Goal: Navigation & Orientation: Find specific page/section

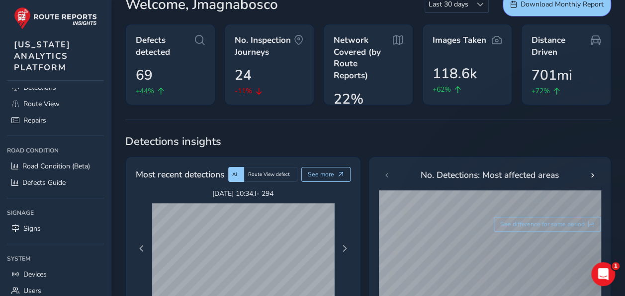
scroll to position [88, 0]
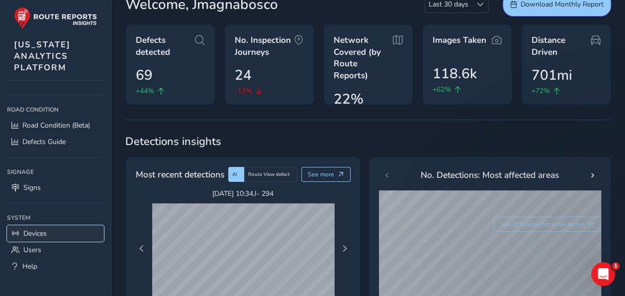
click at [51, 227] on link "Devices" at bounding box center [55, 233] width 97 height 16
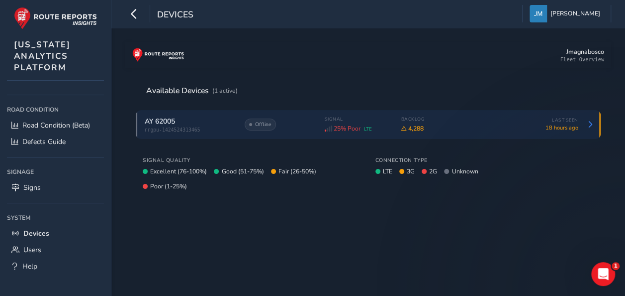
click at [174, 117] on span "AY 62005" at bounding box center [160, 120] width 30 height 9
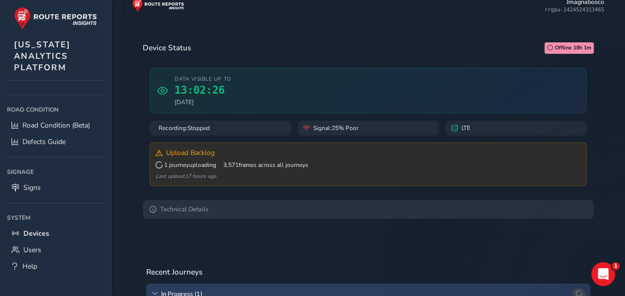
scroll to position [149, 0]
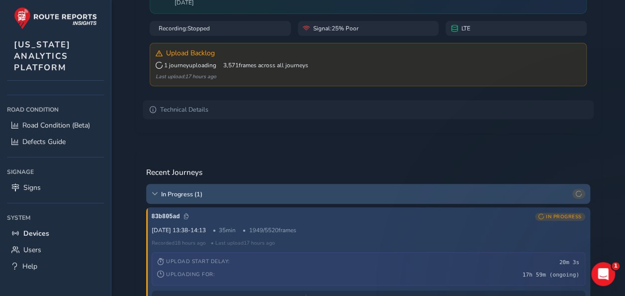
click at [275, 197] on span "In Progress ( 1 )" at bounding box center [365, 194] width 408 height 8
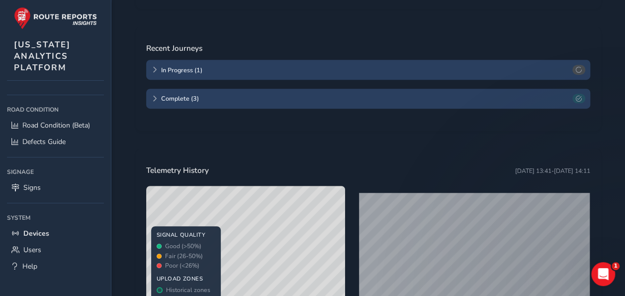
scroll to position [299, 0]
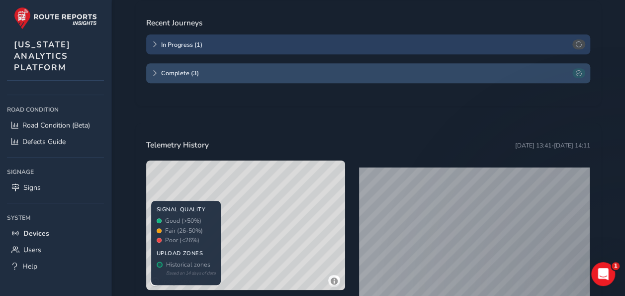
click at [218, 74] on span "Complete ( 3 )" at bounding box center [365, 73] width 408 height 8
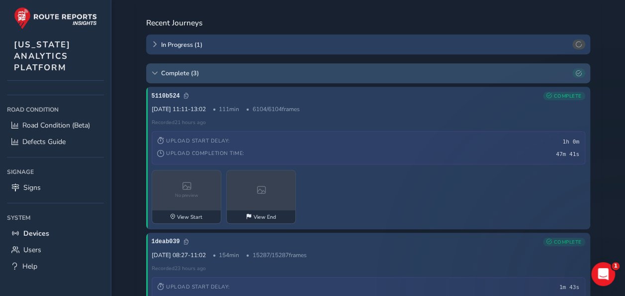
click at [224, 74] on span "Complete ( 3 )" at bounding box center [365, 73] width 408 height 8
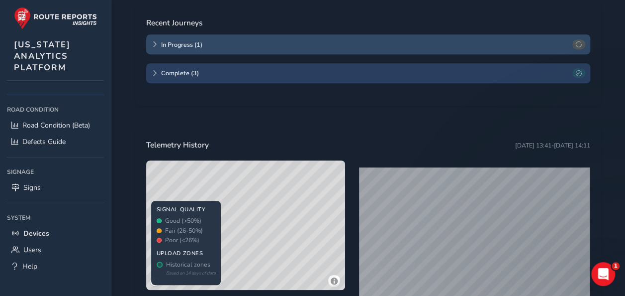
click at [211, 42] on span "In Progress ( 1 )" at bounding box center [365, 44] width 408 height 8
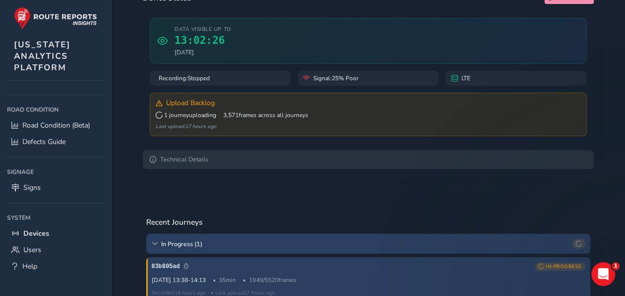
scroll to position [50, 0]
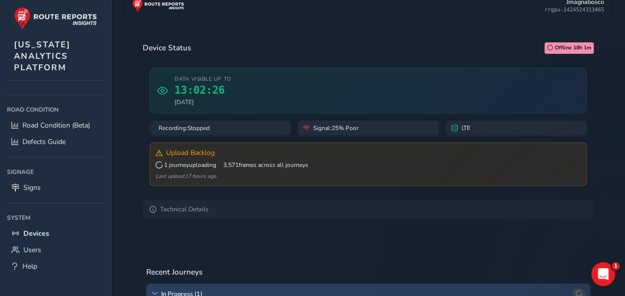
click at [307, 159] on div "Upload Backlog 1 journey uploading 3,571 frames across all journeys Last upload…" at bounding box center [368, 163] width 437 height 43
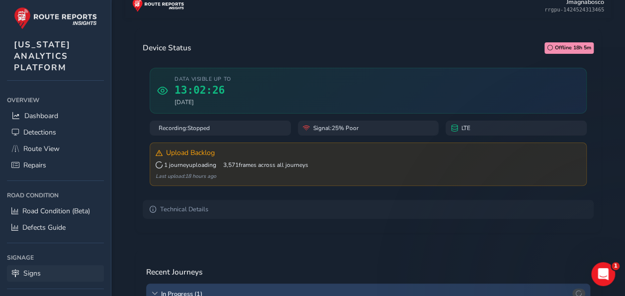
scroll to position [0, 0]
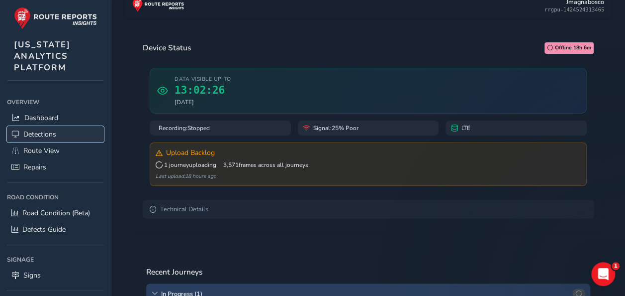
click at [56, 132] on span "Detections" at bounding box center [39, 133] width 33 height 9
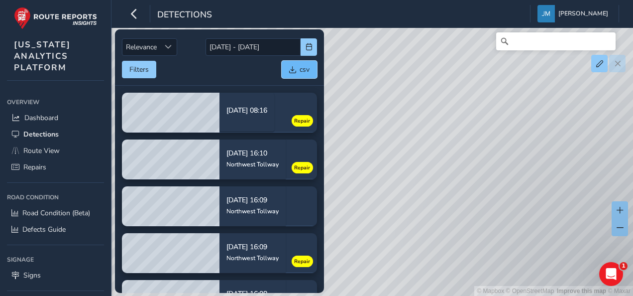
click at [293, 70] on span "csv" at bounding box center [292, 69] width 7 height 7
click at [135, 20] on icon "button" at bounding box center [134, 13] width 10 height 17
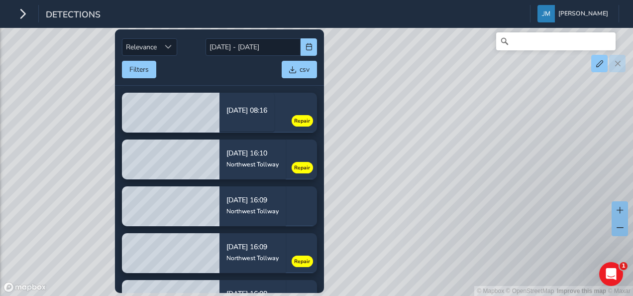
drag, startPoint x: 367, startPoint y: 229, endPoint x: 354, endPoint y: 223, distance: 14.2
click at [367, 229] on div "© Mapbox © OpenStreetMap Improve this map © Maxar" at bounding box center [316, 148] width 633 height 296
click at [20, 14] on icon "button" at bounding box center [22, 13] width 10 height 17
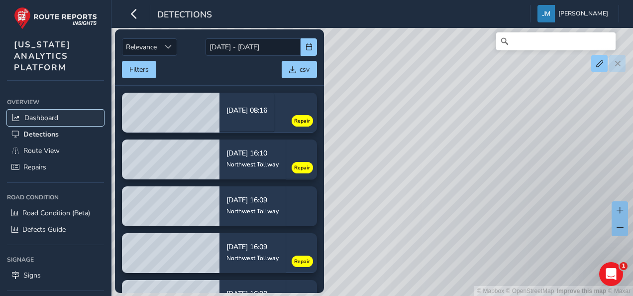
click at [52, 109] on link "Dashboard" at bounding box center [55, 117] width 97 height 16
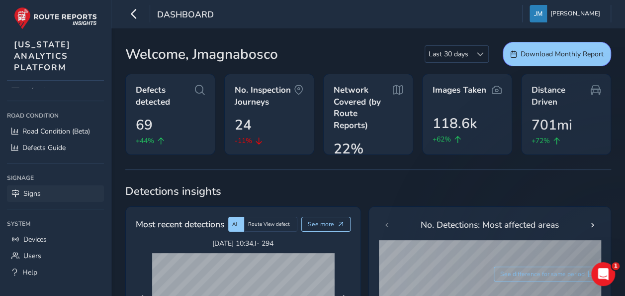
scroll to position [88, 0]
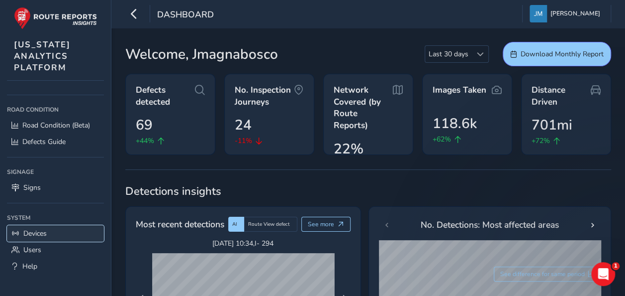
click at [56, 226] on link "Devices" at bounding box center [55, 233] width 97 height 16
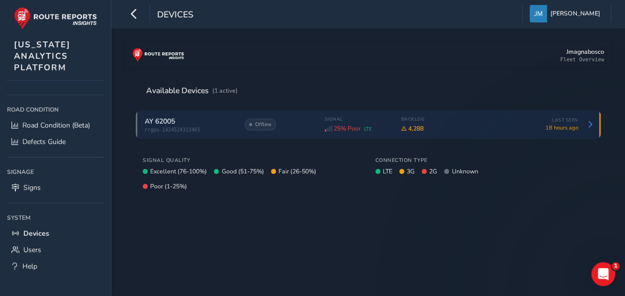
click at [172, 116] on span "AY 62005" at bounding box center [160, 120] width 30 height 9
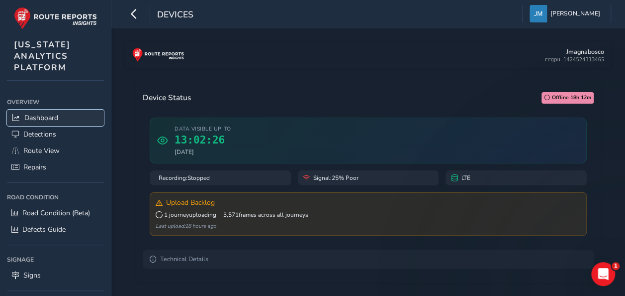
click at [43, 116] on span "Dashboard" at bounding box center [41, 117] width 34 height 9
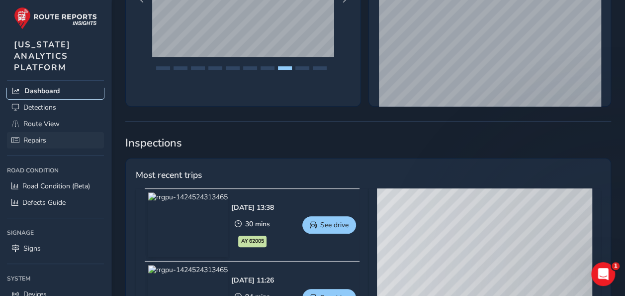
click at [33, 120] on ul "Dashboard Detections Route View Repairs" at bounding box center [55, 116] width 97 height 66
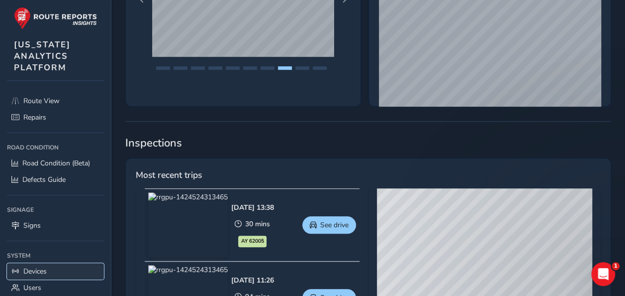
click at [47, 266] on span "Devices" at bounding box center [34, 270] width 23 height 9
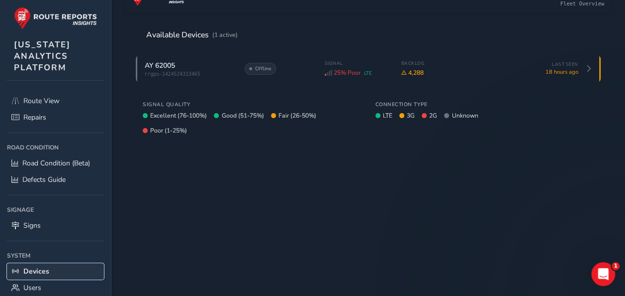
scroll to position [56, 0]
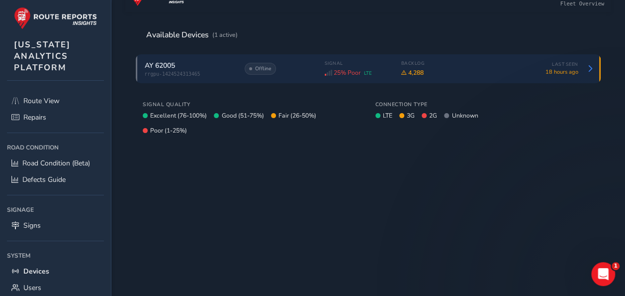
click at [195, 65] on div "AY 62005" at bounding box center [190, 65] width 90 height 9
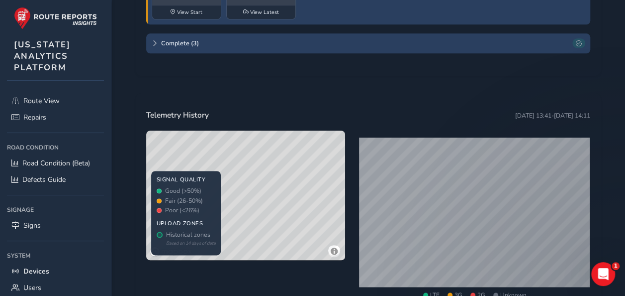
scroll to position [547, 0]
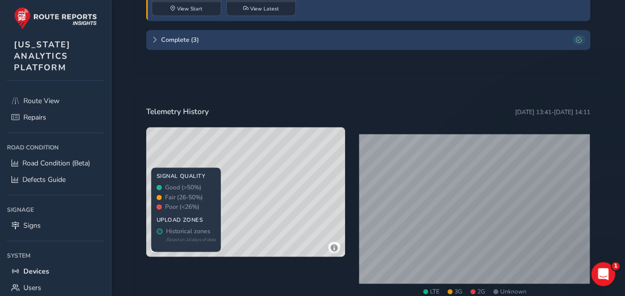
drag, startPoint x: 321, startPoint y: 219, endPoint x: 262, endPoint y: 181, distance: 70.9
click at [262, 181] on div "© Mapbox © OpenStreetMap Improve this map © Maxar" at bounding box center [245, 191] width 199 height 129
drag, startPoint x: 290, startPoint y: 185, endPoint x: 222, endPoint y: 198, distance: 69.3
click at [222, 198] on div "© Mapbox © OpenStreetMap Improve this map © Maxar SIGNAL QUALITY Good (>50%) Fa…" at bounding box center [245, 191] width 199 height 129
drag, startPoint x: 313, startPoint y: 189, endPoint x: 243, endPoint y: 209, distance: 72.4
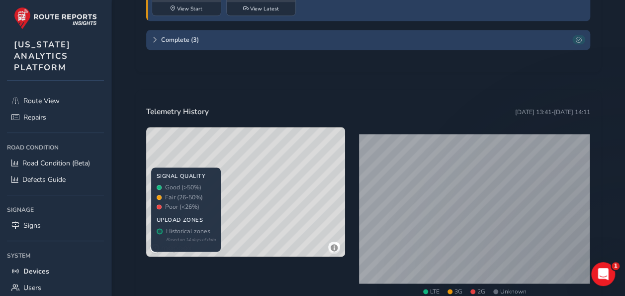
click at [241, 207] on div "© Mapbox © OpenStreetMap Improve this map © Maxar" at bounding box center [245, 191] width 199 height 129
drag, startPoint x: 303, startPoint y: 222, endPoint x: 323, endPoint y: 187, distance: 40.4
click at [323, 187] on div "© Mapbox © OpenStreetMap Improve this map © Maxar" at bounding box center [245, 191] width 199 height 129
drag, startPoint x: 310, startPoint y: 156, endPoint x: 267, endPoint y: 216, distance: 73.7
click at [267, 216] on div "© Mapbox © OpenStreetMap Improve this map © Maxar" at bounding box center [245, 191] width 199 height 129
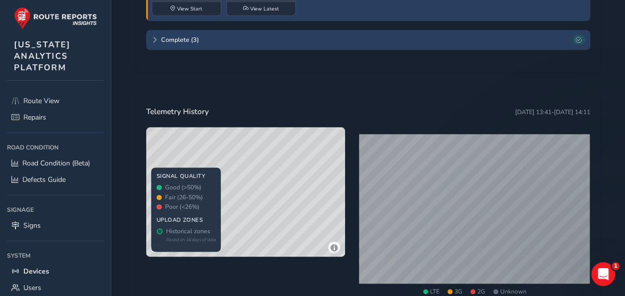
drag, startPoint x: 256, startPoint y: 155, endPoint x: 263, endPoint y: 205, distance: 50.8
click at [263, 205] on div "© Mapbox © OpenStreetMap Improve this map © Maxar" at bounding box center [245, 191] width 199 height 129
drag, startPoint x: 263, startPoint y: 183, endPoint x: 319, endPoint y: 179, distance: 55.9
click at [319, 179] on div "© Mapbox © OpenStreetMap Improve this map © Maxar" at bounding box center [245, 191] width 199 height 129
drag, startPoint x: 268, startPoint y: 199, endPoint x: 332, endPoint y: 193, distance: 64.5
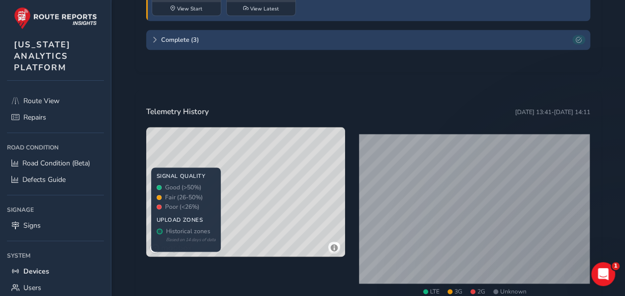
click at [332, 193] on div "© Mapbox © OpenStreetMap Improve this map © Maxar" at bounding box center [245, 191] width 199 height 129
drag, startPoint x: 300, startPoint y: 216, endPoint x: 332, endPoint y: 197, distance: 37.3
click at [333, 201] on div "© Mapbox © OpenStreetMap Improve this map © Maxar" at bounding box center [245, 191] width 199 height 129
drag, startPoint x: 263, startPoint y: 214, endPoint x: 334, endPoint y: 181, distance: 79.2
click at [334, 181] on div "© Mapbox © OpenStreetMap Improve this map © Maxar" at bounding box center [245, 191] width 199 height 129
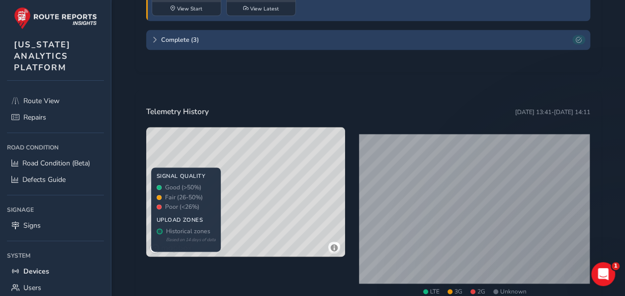
drag, startPoint x: 296, startPoint y: 200, endPoint x: 227, endPoint y: 219, distance: 71.5
click at [224, 219] on div "© Mapbox © OpenStreetMap Improve this map © Maxar" at bounding box center [245, 191] width 199 height 129
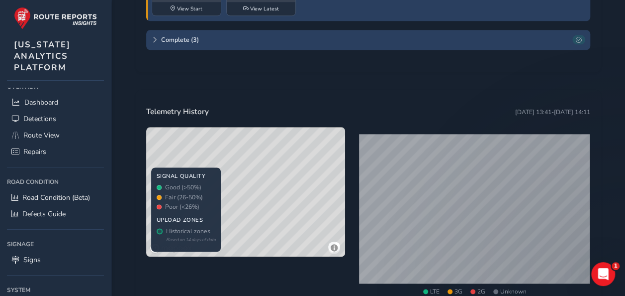
scroll to position [0, 0]
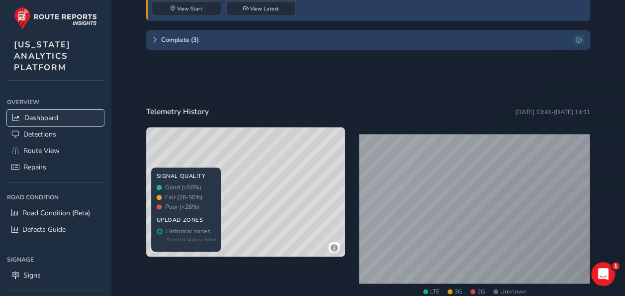
click at [60, 110] on link "Dashboard" at bounding box center [55, 117] width 97 height 16
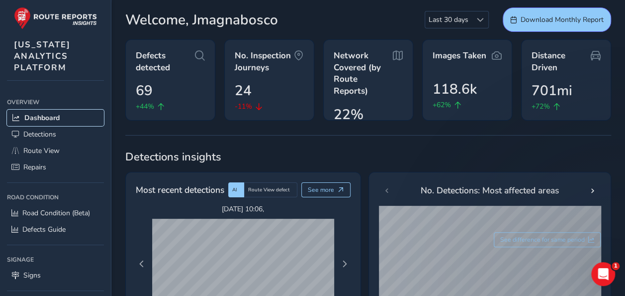
scroll to position [100, 0]
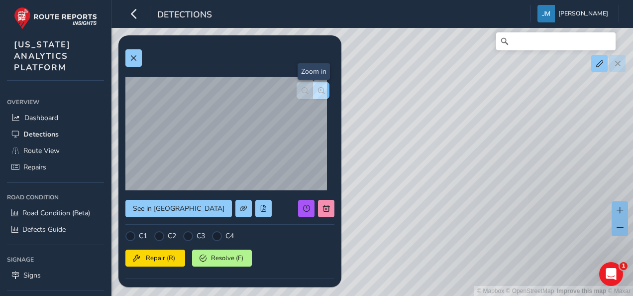
click at [318, 88] on button "button" at bounding box center [321, 90] width 16 height 17
click at [136, 56] on span at bounding box center [133, 58] width 7 height 7
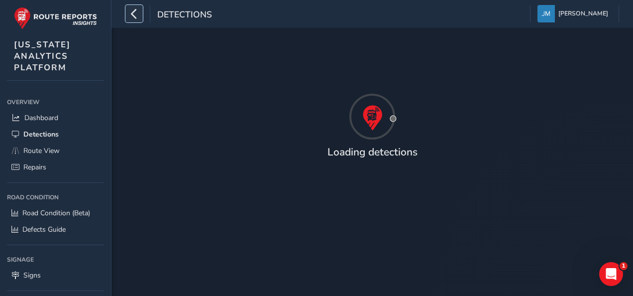
click at [131, 12] on icon "button" at bounding box center [134, 13] width 10 height 17
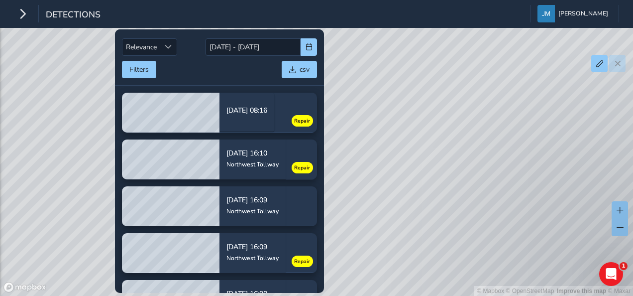
click at [32, 25] on div "Detections Jennifer Magnabosco Colour Scheme: Dark Dim Light Logout" at bounding box center [316, 14] width 633 height 28
click at [365, 192] on div "© Mapbox © OpenStreetMap Improve this map © Maxar" at bounding box center [316, 148] width 633 height 296
drag, startPoint x: 366, startPoint y: 216, endPoint x: 445, endPoint y: 207, distance: 79.7
click at [445, 207] on div "© Mapbox © OpenStreetMap Improve this map © Maxar" at bounding box center [316, 148] width 633 height 296
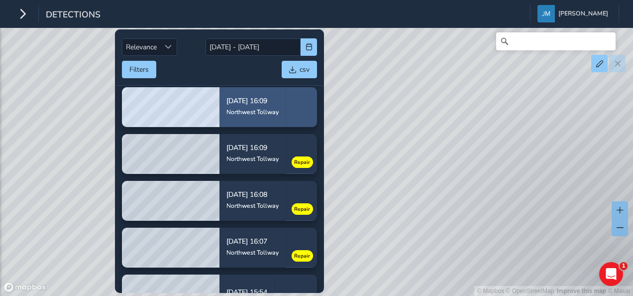
scroll to position [100, 0]
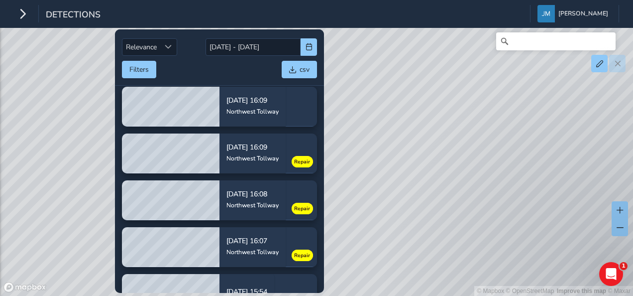
drag, startPoint x: 541, startPoint y: 227, endPoint x: 488, endPoint y: 161, distance: 85.6
click at [488, 161] on div "© Mapbox © OpenStreetMap Improve this map © Maxar" at bounding box center [316, 148] width 633 height 296
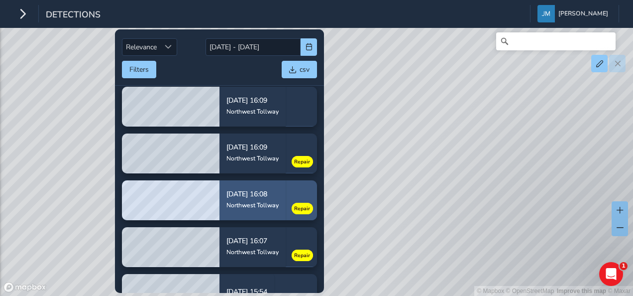
scroll to position [199, 0]
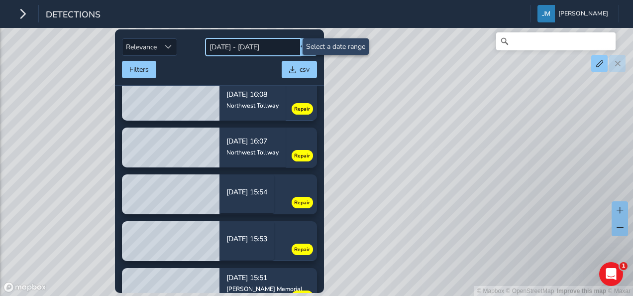
click at [244, 45] on input "[DATE] - [DATE]" at bounding box center [252, 46] width 95 height 17
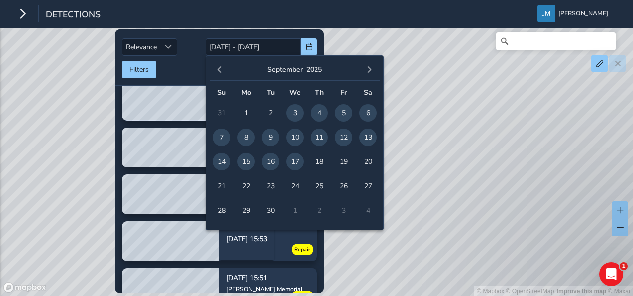
click at [376, 250] on div "© Mapbox © OpenStreetMap Improve this map © Maxar" at bounding box center [316, 148] width 633 height 296
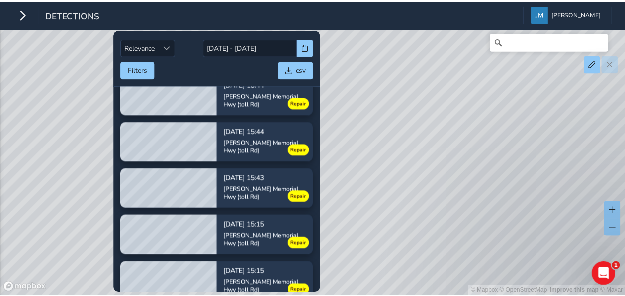
scroll to position [498, 0]
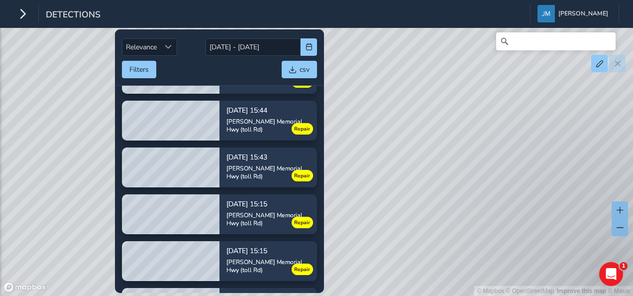
drag, startPoint x: 397, startPoint y: 211, endPoint x: 469, endPoint y: 233, distance: 75.5
click at [469, 233] on div "© Mapbox © OpenStreetMap Improve this map © Maxar" at bounding box center [316, 148] width 633 height 296
click at [29, 19] on button "button" at bounding box center [22, 13] width 17 height 17
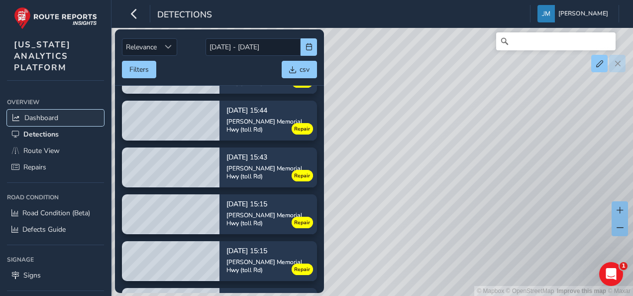
click at [57, 117] on span "Dashboard" at bounding box center [41, 117] width 34 height 9
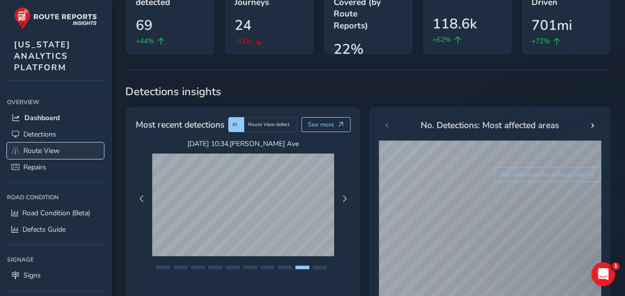
click at [43, 146] on span "Route View" at bounding box center [41, 150] width 36 height 9
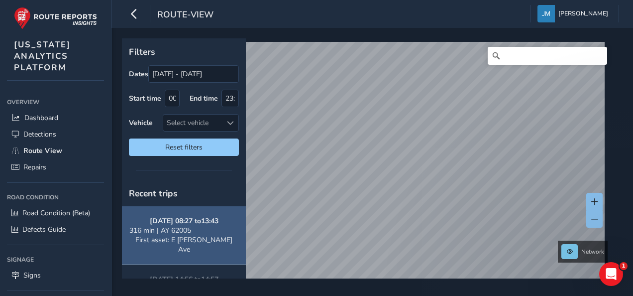
click at [207, 229] on div "316 min | AY 62005" at bounding box center [183, 229] width 109 height 9
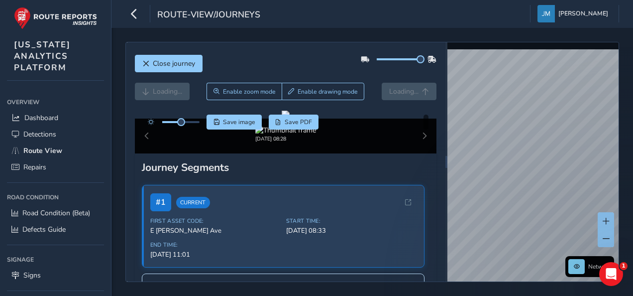
drag, startPoint x: 395, startPoint y: 58, endPoint x: 440, endPoint y: 58, distance: 44.8
click at [440, 58] on div "Close journey Loading... Enable zoom mode Enable drawing mode Loading... Click …" at bounding box center [285, 161] width 319 height 239
drag, startPoint x: 192, startPoint y: 121, endPoint x: 215, endPoint y: 120, distance: 22.9
click at [215, 120] on div "Save image Save PDF" at bounding box center [231, 121] width 176 height 15
click at [159, 121] on span at bounding box center [162, 122] width 8 height 8
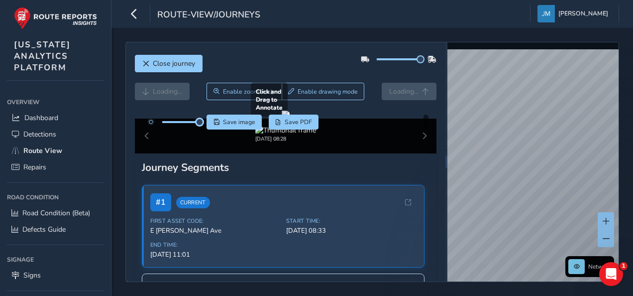
drag, startPoint x: 162, startPoint y: 120, endPoint x: 262, endPoint y: 128, distance: 99.8
click at [262, 128] on div "Click and Drag to Annotate 09/16/2025, 08:28 Save image Save PDF Hide detections" at bounding box center [286, 131] width 302 height 43
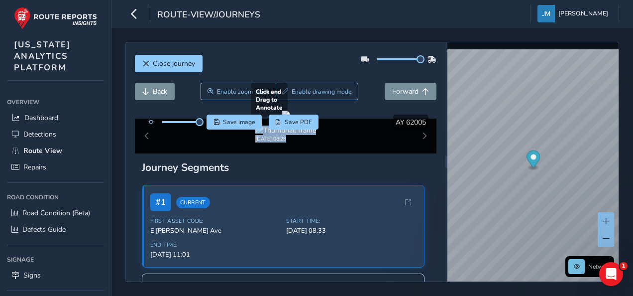
click at [282, 118] on div at bounding box center [286, 114] width 8 height 8
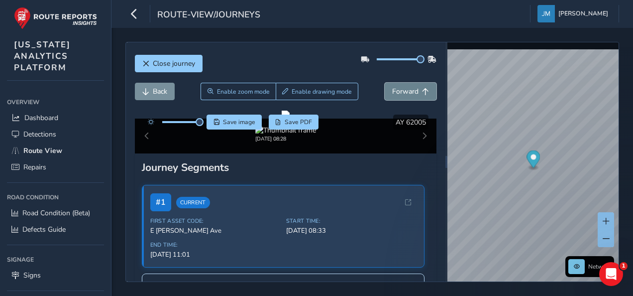
click at [402, 92] on span "Forward" at bounding box center [405, 91] width 26 height 9
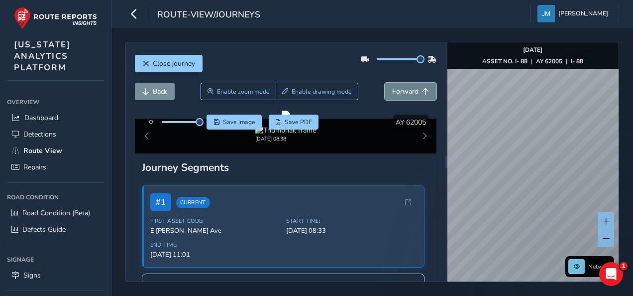
click at [385, 84] on button "Forward" at bounding box center [411, 91] width 52 height 17
click at [148, 85] on button "Back" at bounding box center [155, 91] width 40 height 17
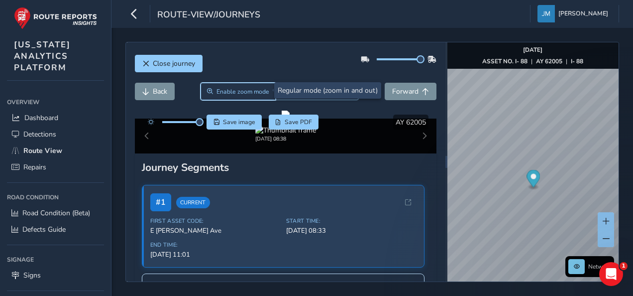
click at [248, 88] on span "Enable zoom mode" at bounding box center [242, 92] width 53 height 8
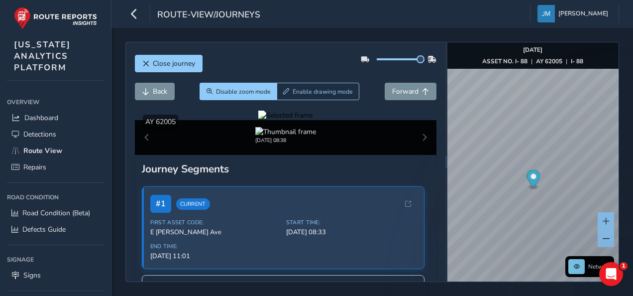
click at [312, 120] on div at bounding box center [285, 114] width 54 height 9
click at [372, 210] on img at bounding box center [55, 124] width 1433 height 806
click at [191, 62] on span "Close journey" at bounding box center [174, 63] width 42 height 9
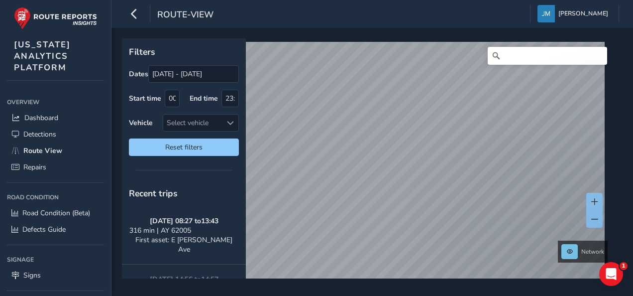
click at [408, 295] on html "route-view Jennifer Magnabosco Colour Scheme: Dark Dim Light Logout Filters Dat…" at bounding box center [316, 148] width 633 height 296
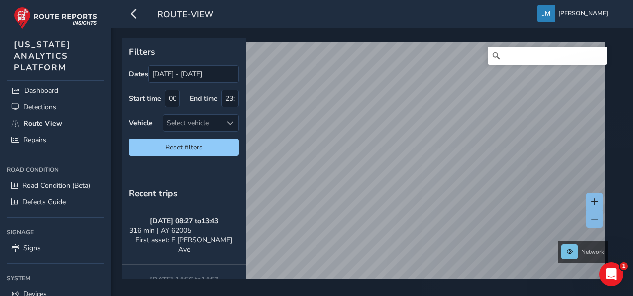
scroll to position [50, 0]
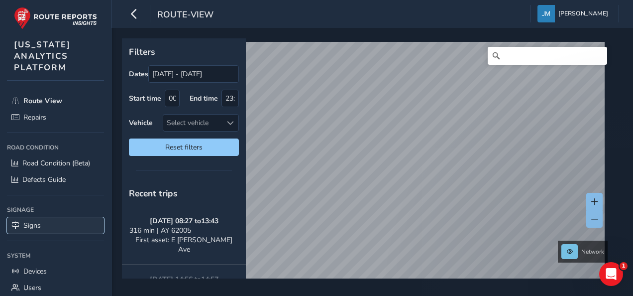
click at [47, 220] on link "Signs" at bounding box center [55, 225] width 97 height 16
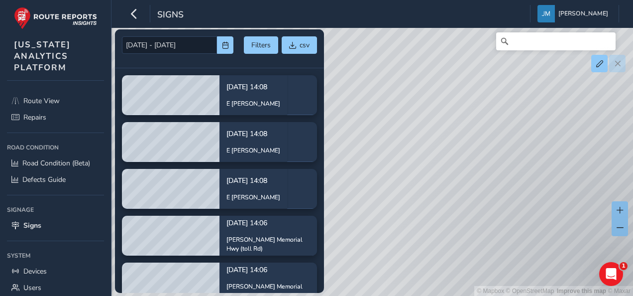
drag, startPoint x: 458, startPoint y: 227, endPoint x: 410, endPoint y: 148, distance: 92.4
click at [407, 148] on div "© Mapbox © OpenStreetMap Improve this map © Maxar" at bounding box center [316, 148] width 633 height 296
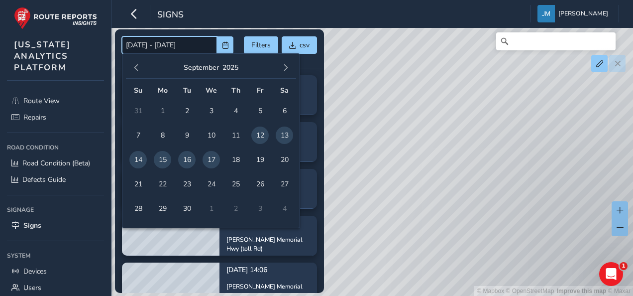
click at [162, 45] on input "09/12/2025 - 09/17/2025" at bounding box center [169, 44] width 95 height 17
click at [132, 66] on button "button" at bounding box center [136, 68] width 14 height 14
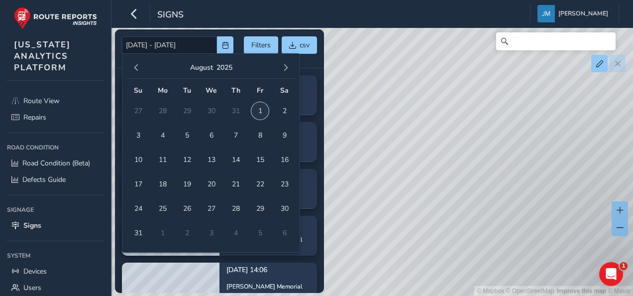
click at [263, 110] on span "1" at bounding box center [259, 110] width 17 height 17
click at [286, 67] on span "button" at bounding box center [285, 67] width 7 height 7
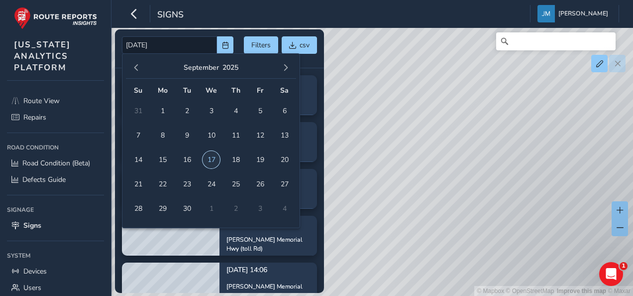
click at [210, 159] on span "17" at bounding box center [211, 159] width 17 height 17
type input "08/01/2025 - 09/17/2025"
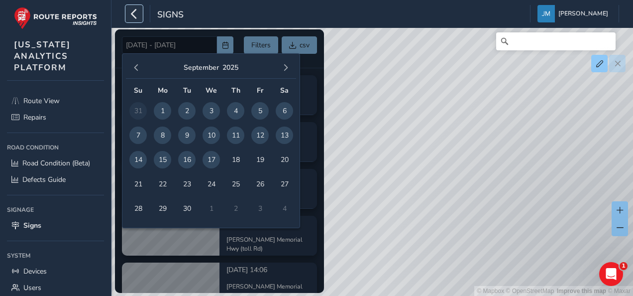
click at [136, 19] on icon "button" at bounding box center [134, 13] width 10 height 17
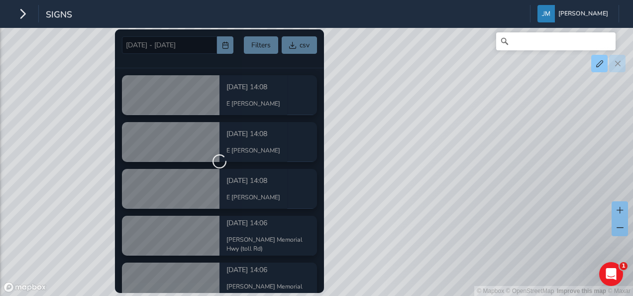
drag, startPoint x: 468, startPoint y: 210, endPoint x: 483, endPoint y: 185, distance: 29.6
click at [483, 185] on div "© Mapbox © OpenStreetMap Improve this map © Maxar" at bounding box center [316, 148] width 633 height 296
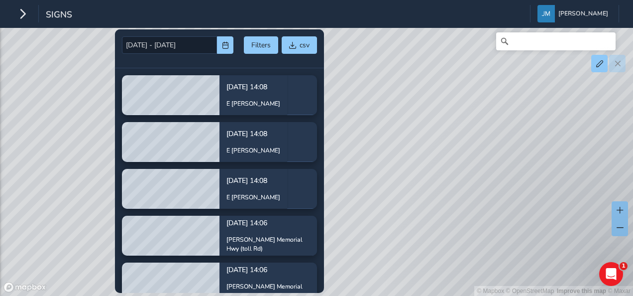
drag, startPoint x: 557, startPoint y: 233, endPoint x: 476, endPoint y: 246, distance: 82.7
click at [476, 246] on div "© Mapbox © OpenStreetMap Improve this map © Maxar" at bounding box center [316, 148] width 633 height 296
drag, startPoint x: 446, startPoint y: 235, endPoint x: 537, endPoint y: 250, distance: 92.8
click at [537, 250] on div "© Mapbox © OpenStreetMap Improve this map © Maxar" at bounding box center [316, 148] width 633 height 296
drag, startPoint x: 379, startPoint y: 203, endPoint x: 565, endPoint y: 222, distance: 187.0
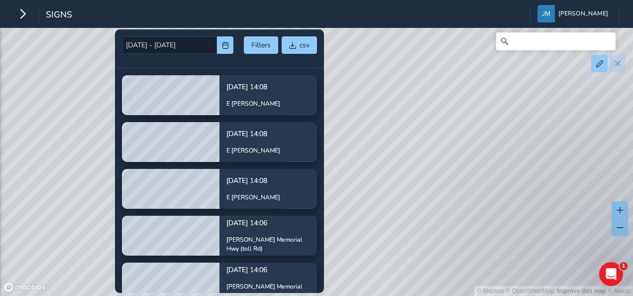
click at [565, 222] on div "© Mapbox © OpenStreetMap Improve this map © Maxar" at bounding box center [316, 148] width 633 height 296
drag, startPoint x: 454, startPoint y: 214, endPoint x: 621, endPoint y: 224, distance: 166.9
click at [608, 222] on div "© Mapbox © OpenStreetMap Improve this map © Maxar" at bounding box center [316, 148] width 633 height 296
drag, startPoint x: 509, startPoint y: 227, endPoint x: 615, endPoint y: 234, distance: 105.7
click at [608, 233] on div "© Mapbox © OpenStreetMap Improve this map © Maxar" at bounding box center [316, 148] width 633 height 296
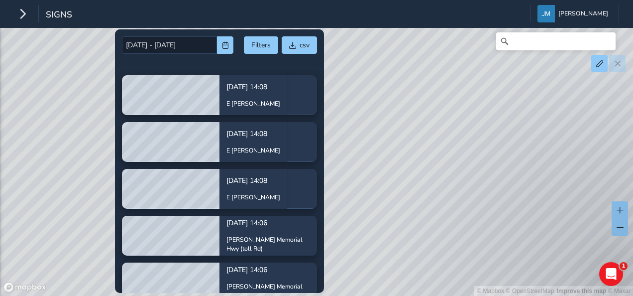
drag, startPoint x: 383, startPoint y: 221, endPoint x: 473, endPoint y: 212, distance: 90.0
click at [473, 212] on div "© Mapbox © OpenStreetMap Improve this map © Maxar" at bounding box center [316, 148] width 633 height 296
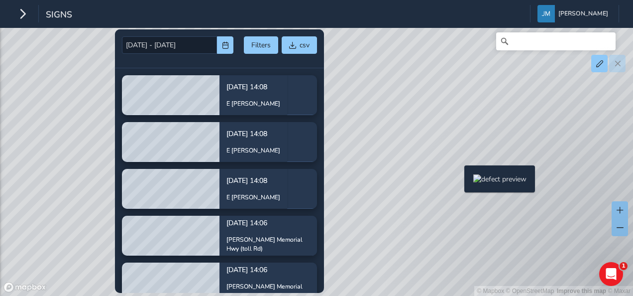
click at [458, 181] on div "© Mapbox © OpenStreetMap Improve this map © Maxar" at bounding box center [316, 148] width 633 height 296
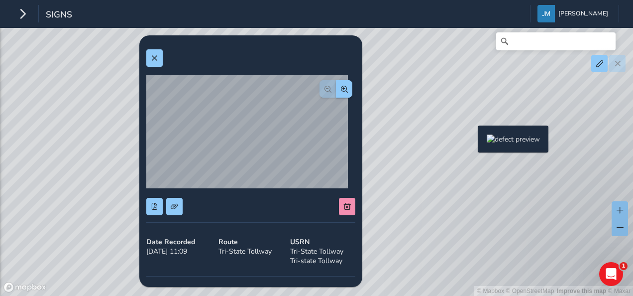
click at [472, 141] on div "© Mapbox © OpenStreetMap Improve this map © Maxar" at bounding box center [316, 148] width 633 height 296
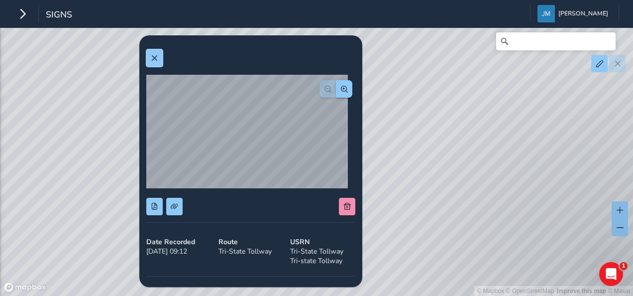
drag, startPoint x: 157, startPoint y: 56, endPoint x: 116, endPoint y: 58, distance: 40.8
click at [156, 57] on span at bounding box center [154, 58] width 7 height 7
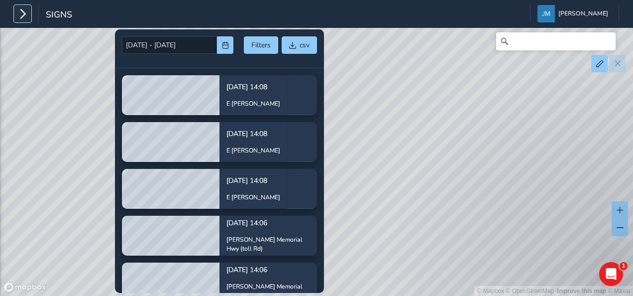
click at [22, 16] on icon "button" at bounding box center [22, 13] width 10 height 17
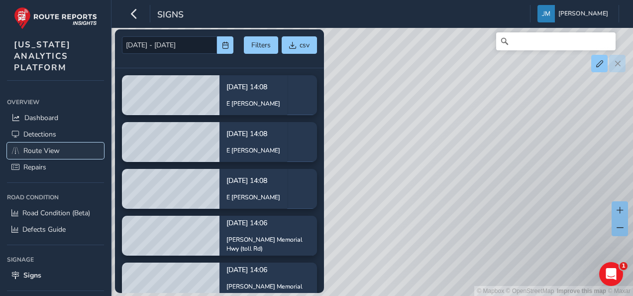
click at [43, 142] on link "Route View" at bounding box center [55, 150] width 97 height 16
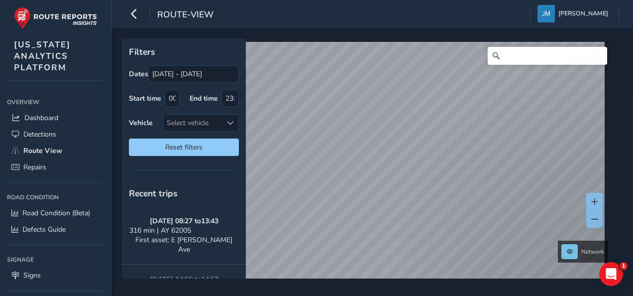
click at [407, 190] on div "x Available inspection trips: Thu, 4 Sep, 09:58 Tue, 19 Aug, 10:01 Filters Date…" at bounding box center [369, 158] width 494 height 240
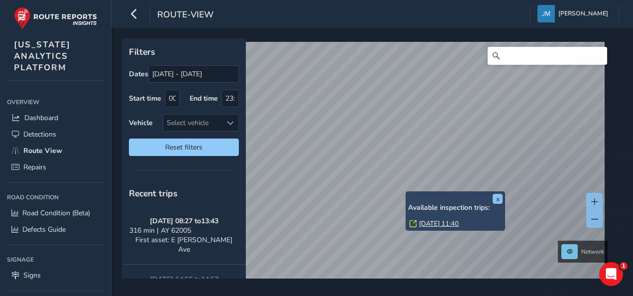
click at [444, 224] on link "Tue, 19 Aug, 11:40" at bounding box center [439, 223] width 40 height 9
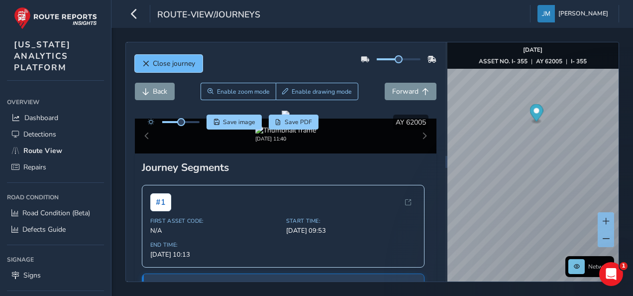
click at [173, 58] on button "Close journey" at bounding box center [169, 63] width 68 height 17
